Goal: Use online tool/utility

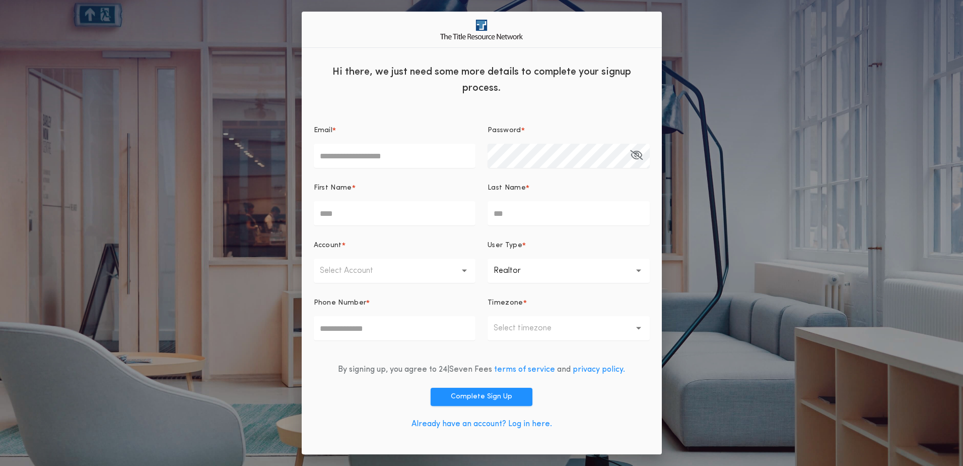
drag, startPoint x: 487, startPoint y: 426, endPoint x: 475, endPoint y: 413, distance: 17.8
click at [488, 426] on link "Already have an account? Log in here." at bounding box center [482, 424] width 141 height 8
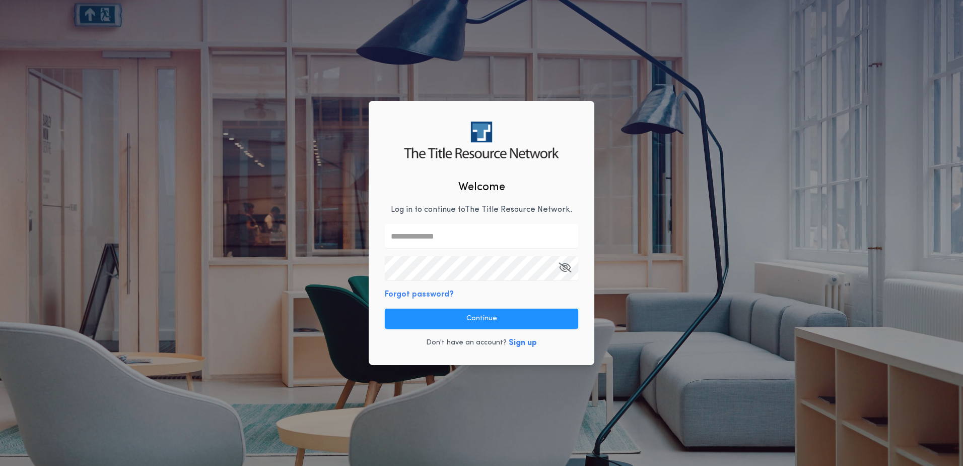
click at [469, 249] on div "Welcome Log in to continue to The Title Resource Network . Forgot password? Con…" at bounding box center [482, 233] width 226 height 264
click at [468, 236] on input "text" at bounding box center [481, 236] width 193 height 24
type input "**********"
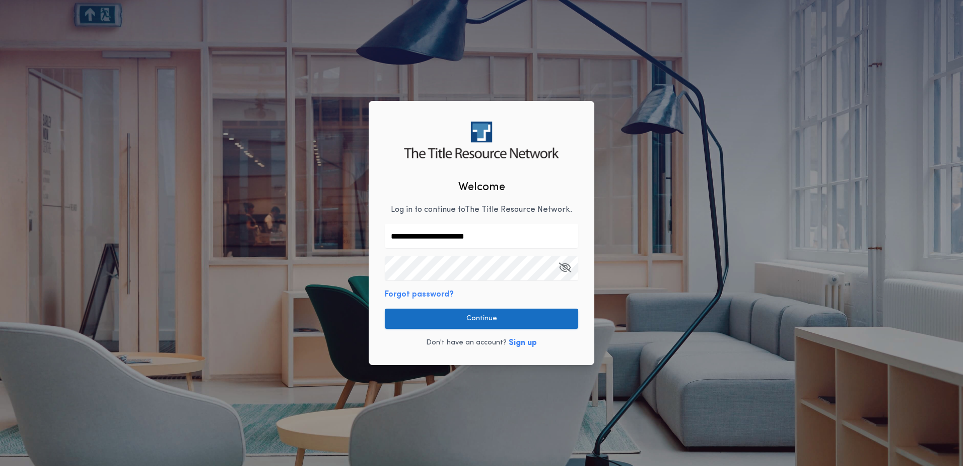
click at [505, 321] on button "Continue" at bounding box center [481, 318] width 193 height 20
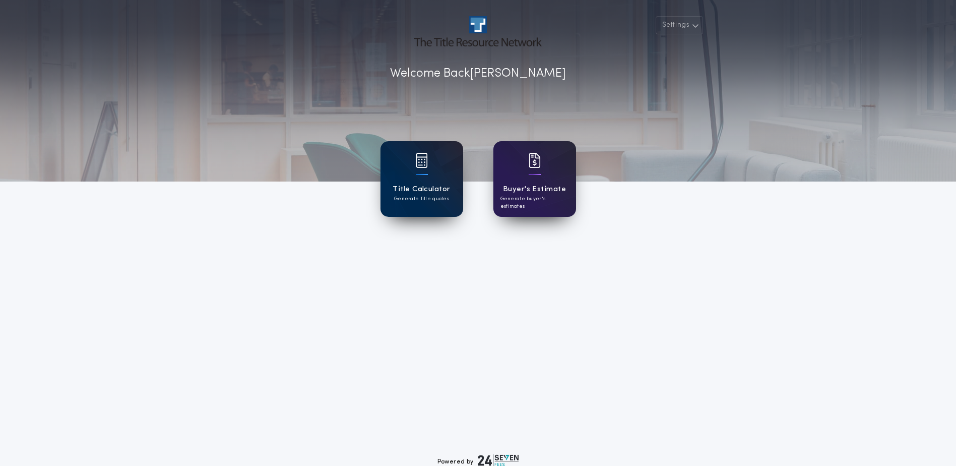
click at [418, 187] on h1 "Title Calculator" at bounding box center [420, 189] width 57 height 12
